Goal: Task Accomplishment & Management: Use online tool/utility

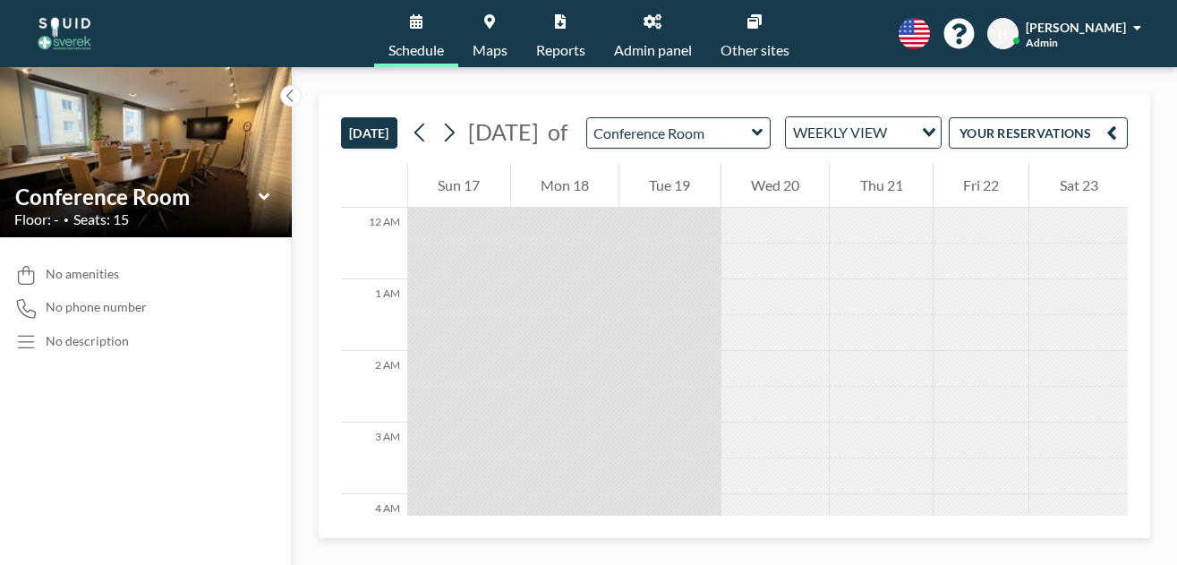
scroll to position [610, 0]
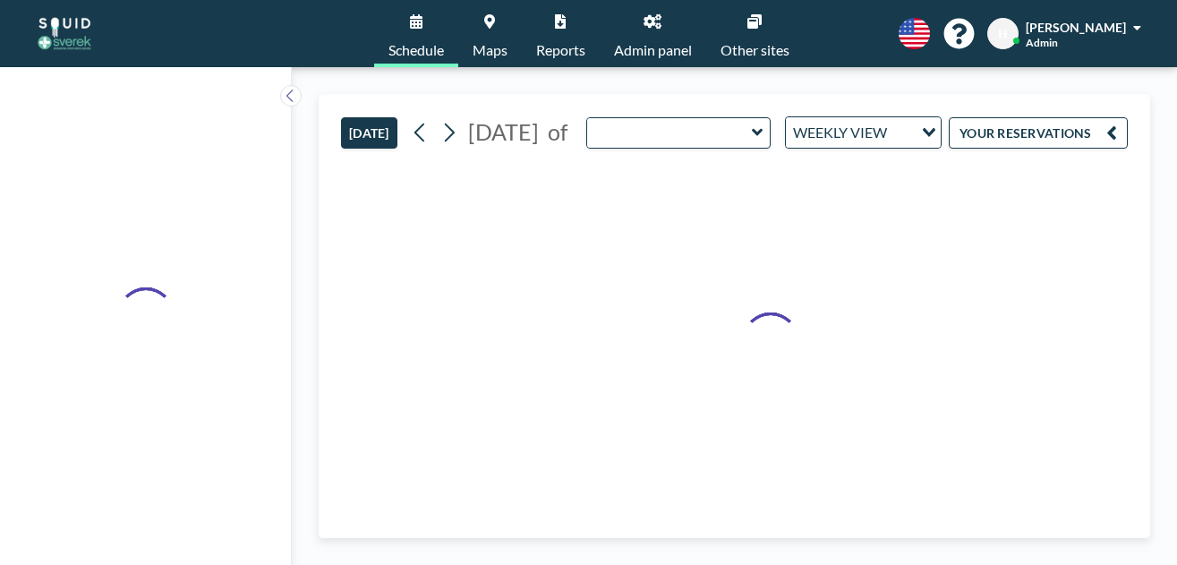
type input "Conference Room"
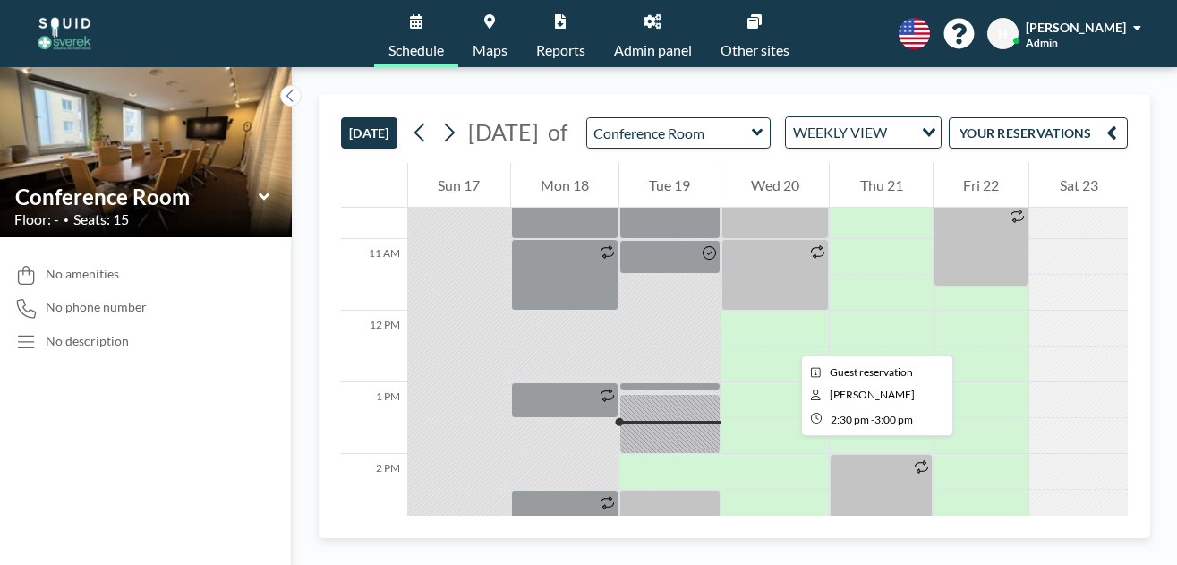
scroll to position [717, 0]
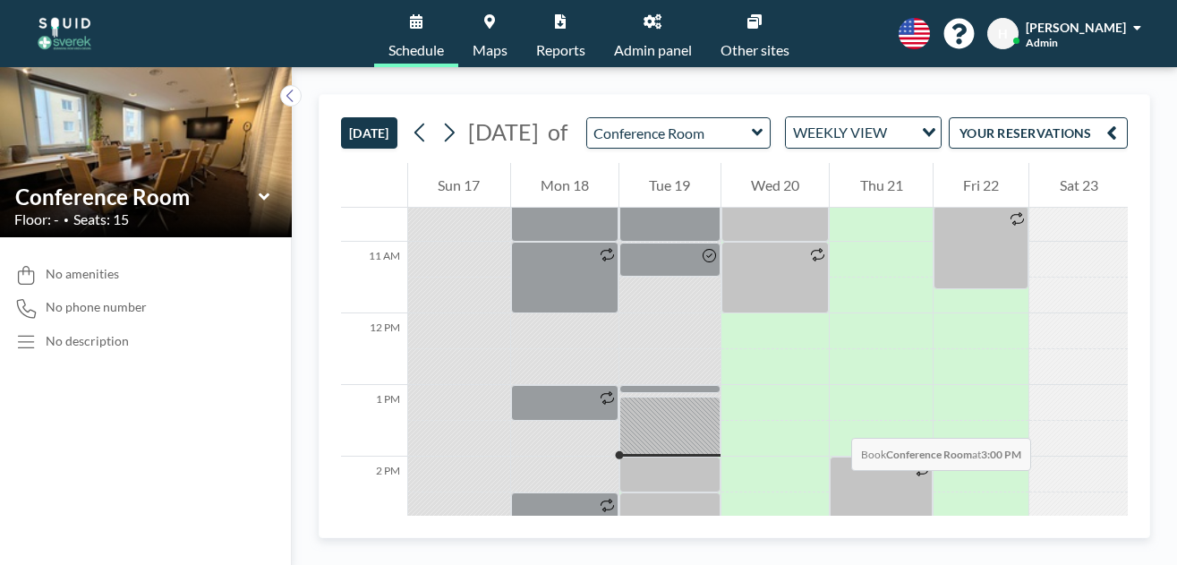
scroll to position [756, 0]
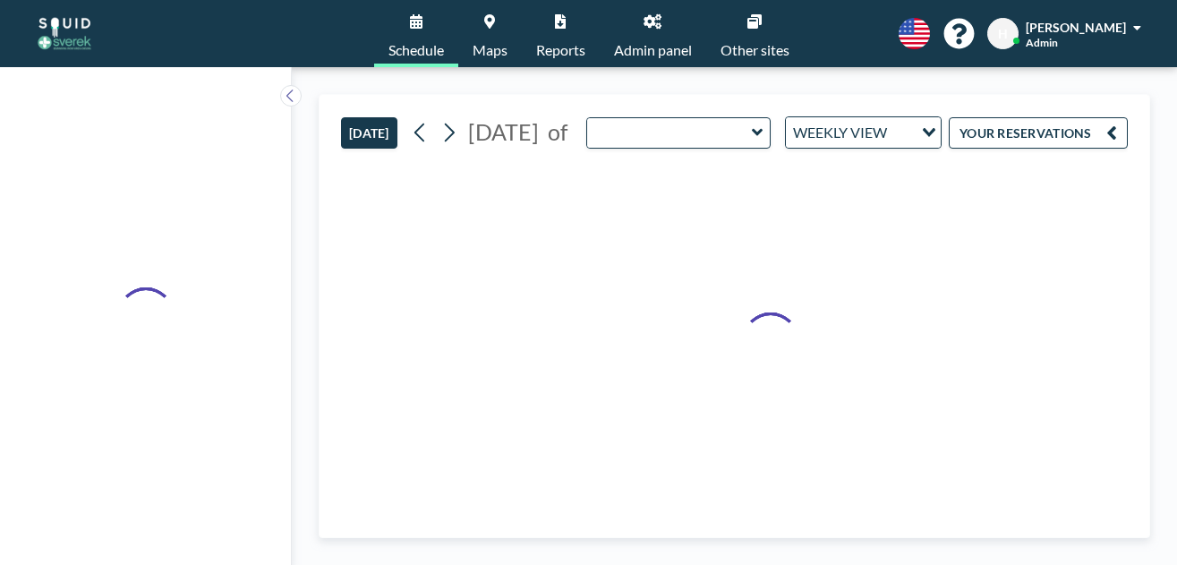
type input "Conference Room"
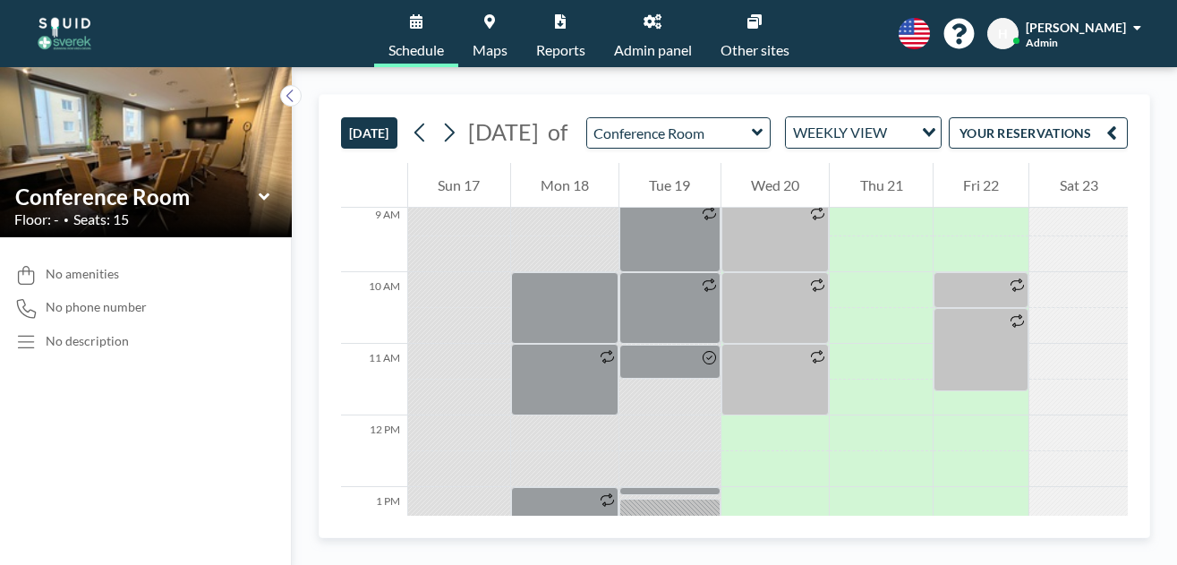
scroll to position [645, 0]
